Goal: Task Accomplishment & Management: Manage account settings

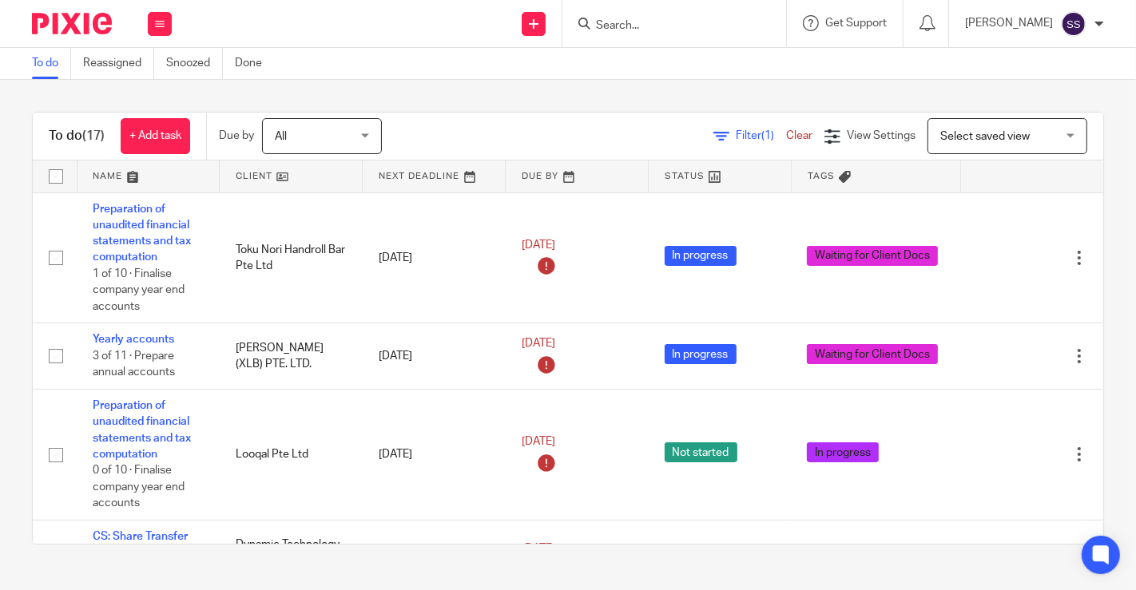
click at [280, 175] on link at bounding box center [291, 177] width 142 height 32
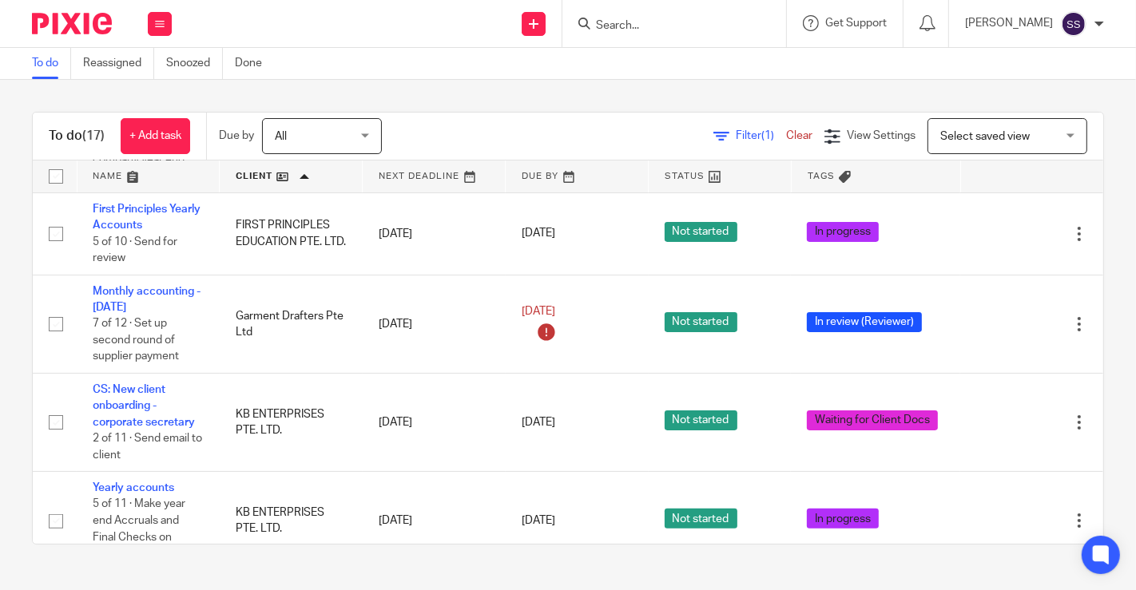
scroll to position [302, 0]
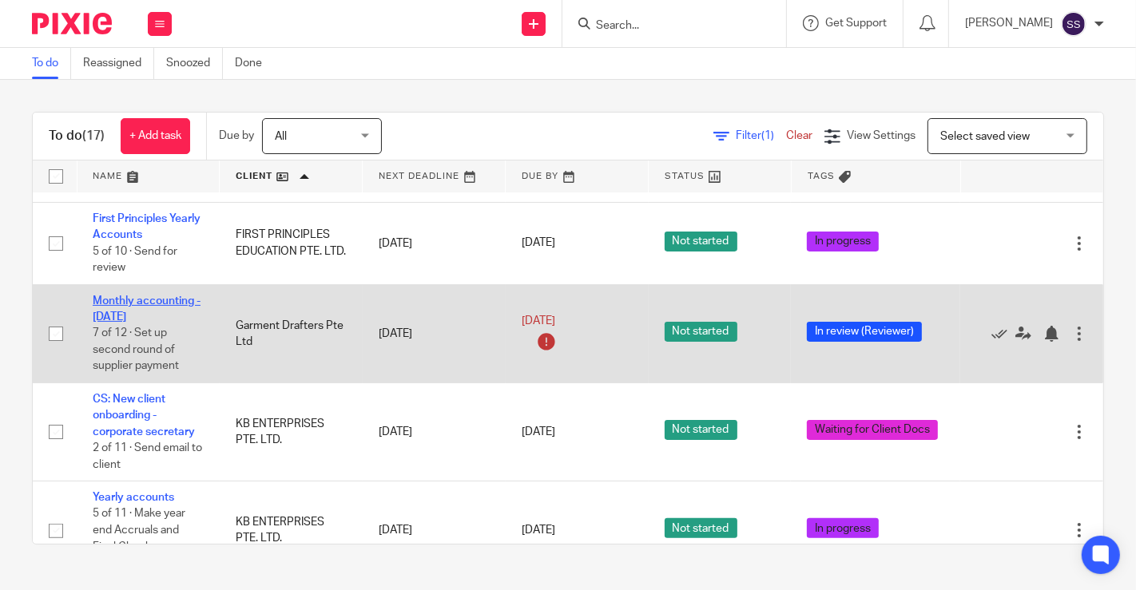
click at [145, 316] on link "Monthly accounting - Jul'25" at bounding box center [147, 309] width 108 height 27
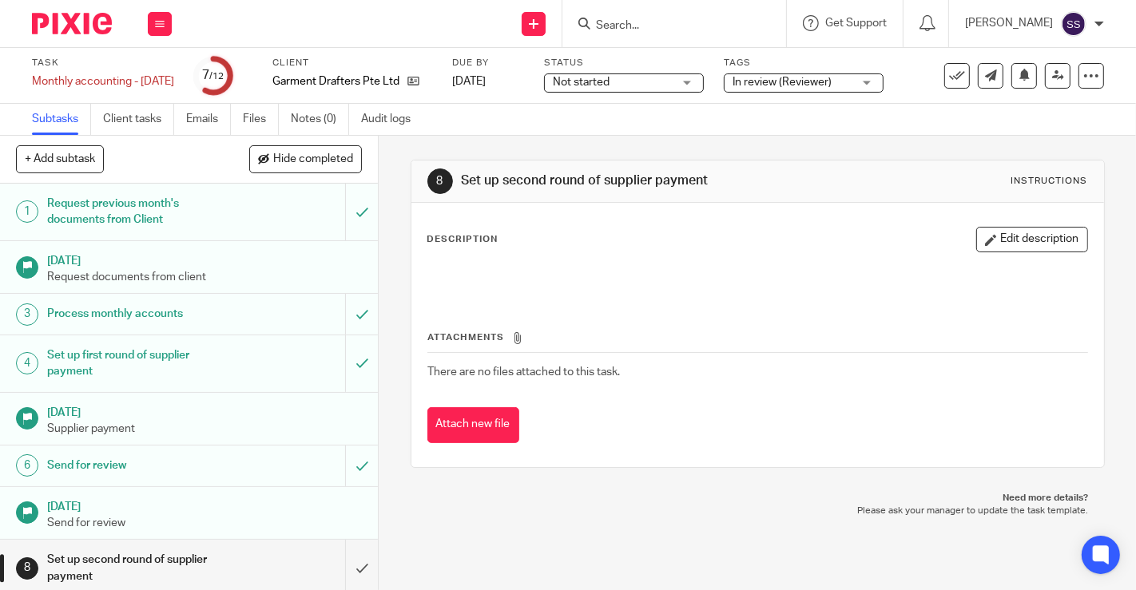
click at [792, 78] on span "In review (Reviewer)" at bounding box center [781, 82] width 99 height 11
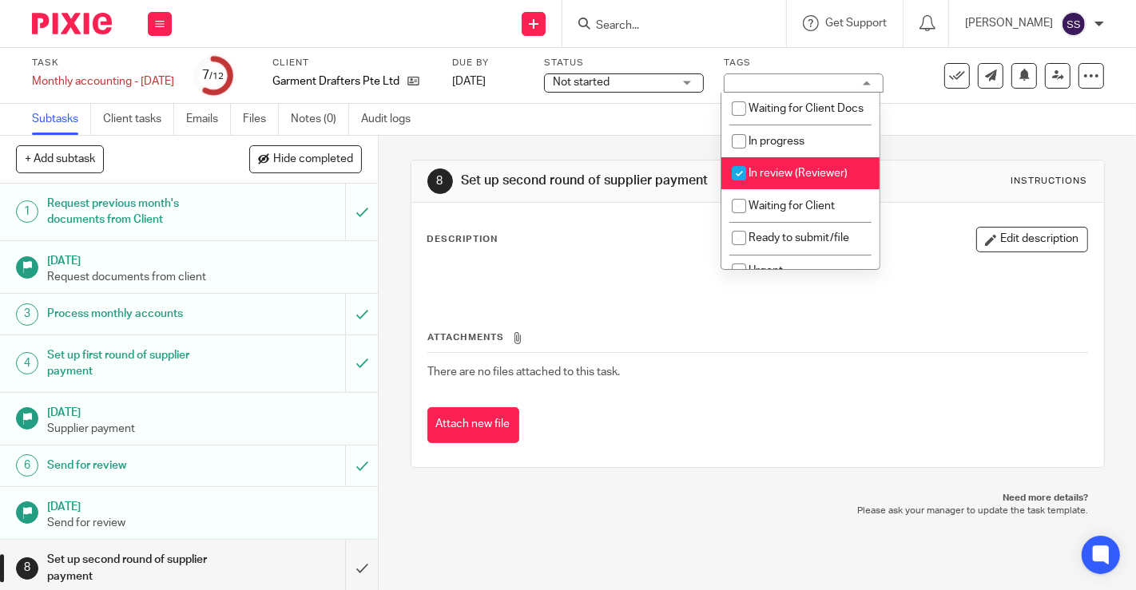
click at [756, 179] on span "In review (Reviewer)" at bounding box center [797, 173] width 99 height 11
checkbox input "false"
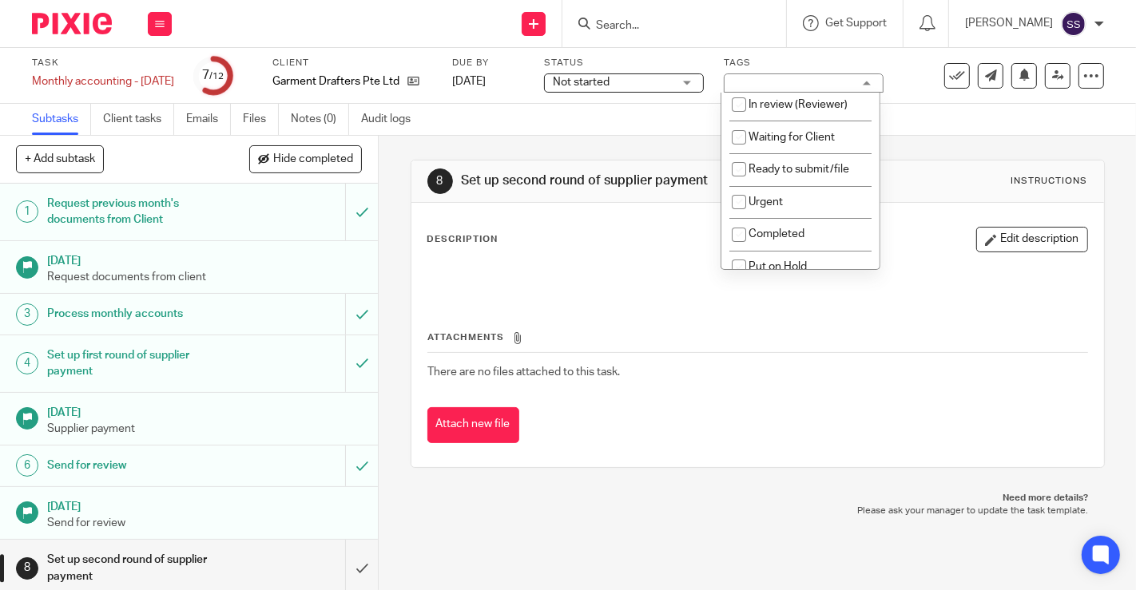
scroll to position [98, 0]
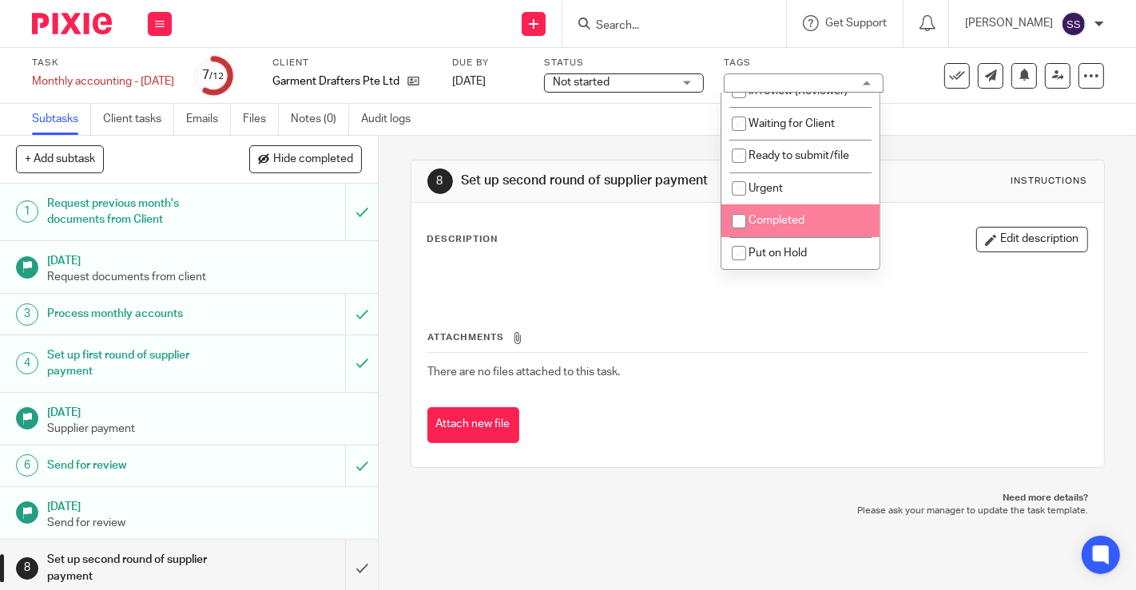
click at [804, 213] on li "Completed" at bounding box center [800, 220] width 158 height 33
checkbox input "true"
click at [401, 257] on div "8 Set up second round of supplier payment Instructions Description Edit descrip…" at bounding box center [757, 363] width 757 height 454
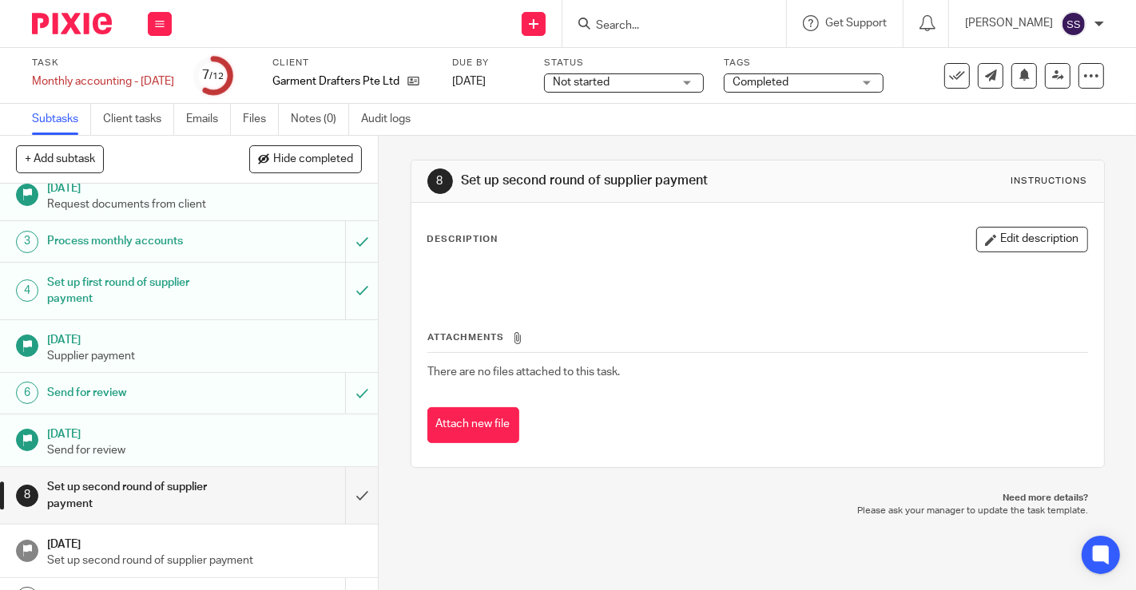
scroll to position [221, 0]
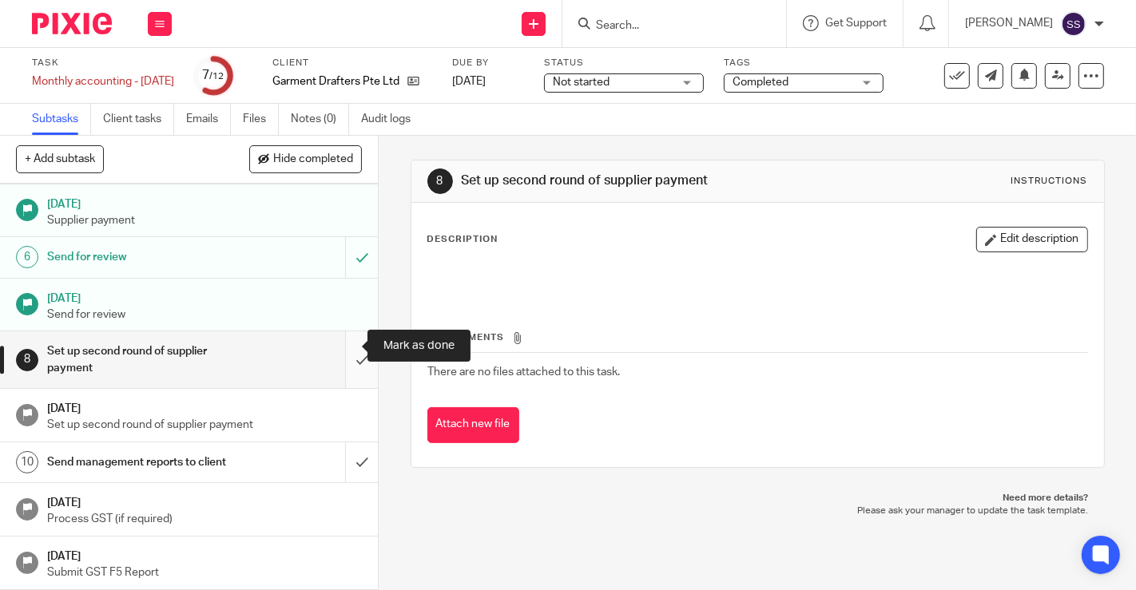
click at [343, 357] on input "submit" at bounding box center [189, 359] width 378 height 57
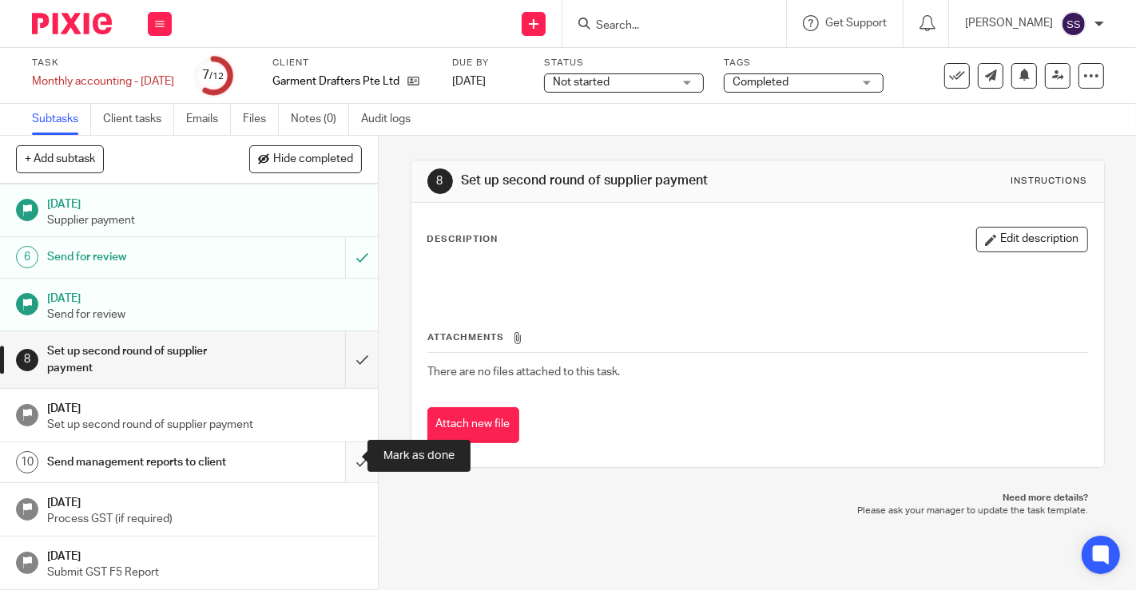
click at [355, 457] on input "submit" at bounding box center [189, 463] width 378 height 40
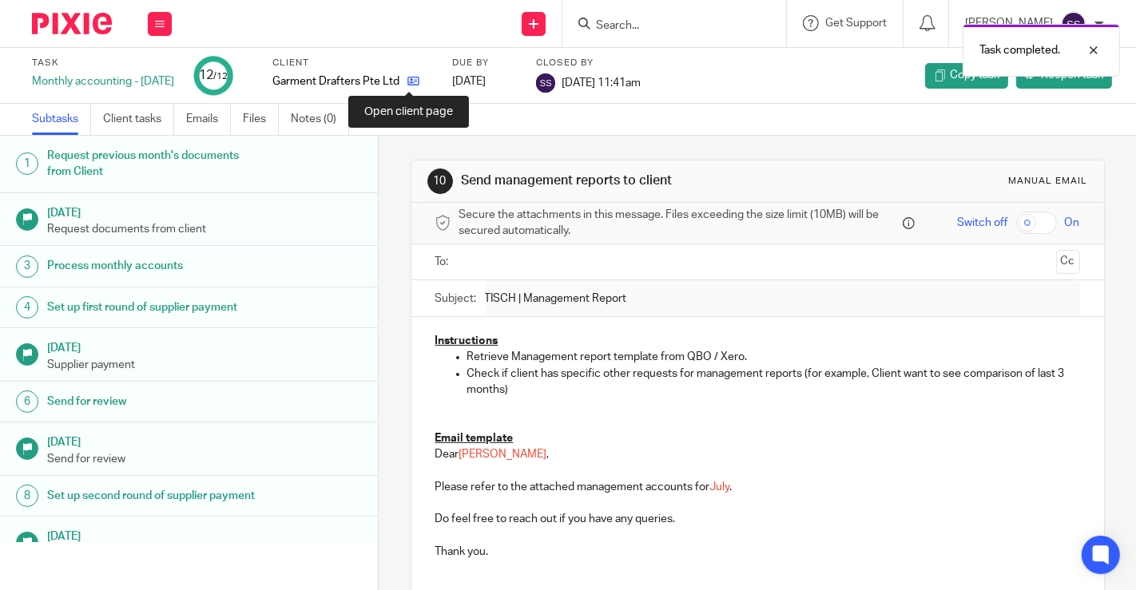
click at [411, 81] on icon at bounding box center [413, 81] width 12 height 12
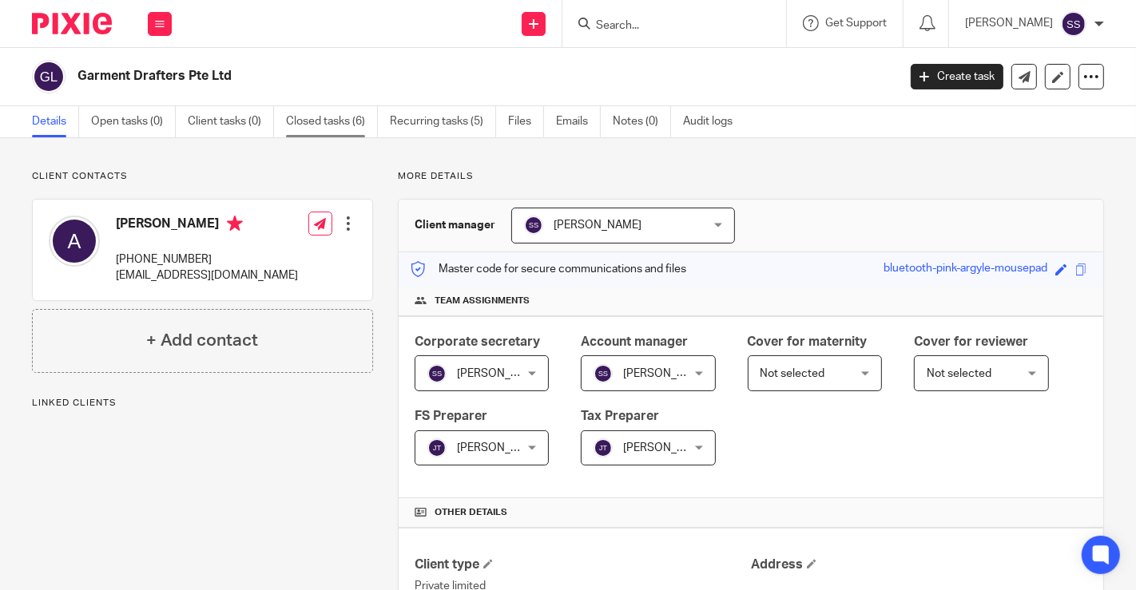
click at [359, 129] on link "Closed tasks (6)" at bounding box center [332, 121] width 92 height 31
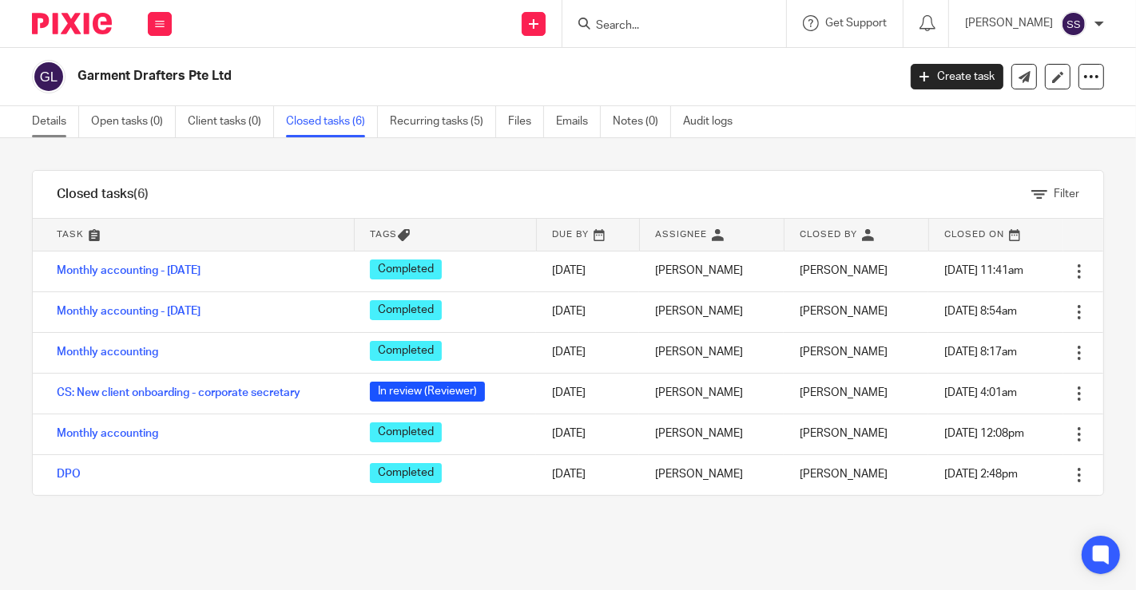
click at [43, 127] on link "Details" at bounding box center [55, 121] width 47 height 31
